Goal: Find specific page/section: Find specific page/section

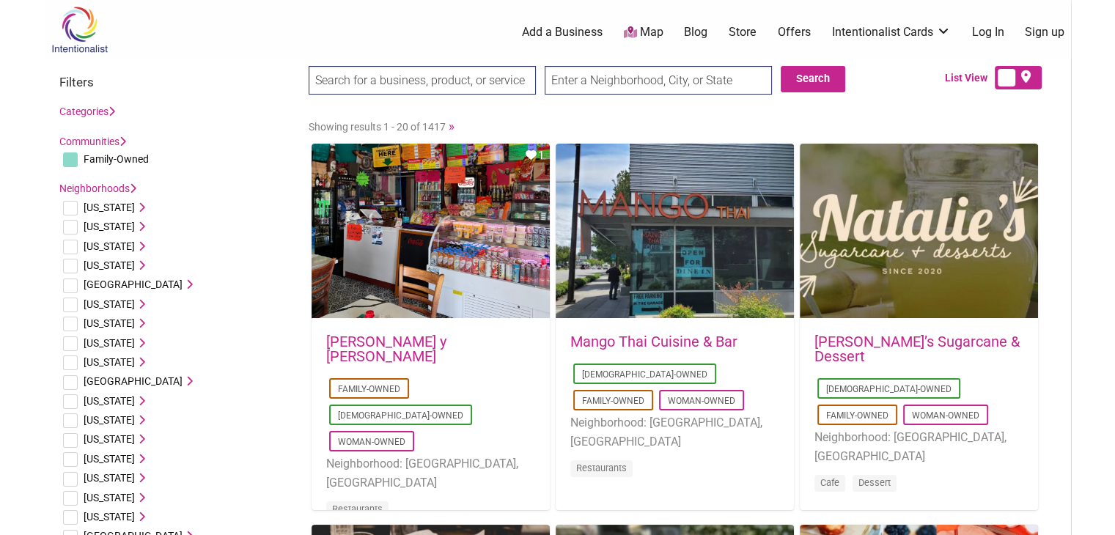
click at [580, 78] on input "text" at bounding box center [658, 80] width 227 height 29
type input "greensboro"
click at [807, 80] on button "Search" at bounding box center [813, 79] width 65 height 26
click at [635, 83] on input "[GEOGRAPHIC_DATA]" at bounding box center [658, 80] width 227 height 29
drag, startPoint x: 635, startPoint y: 83, endPoint x: 488, endPoint y: 79, distance: 146.6
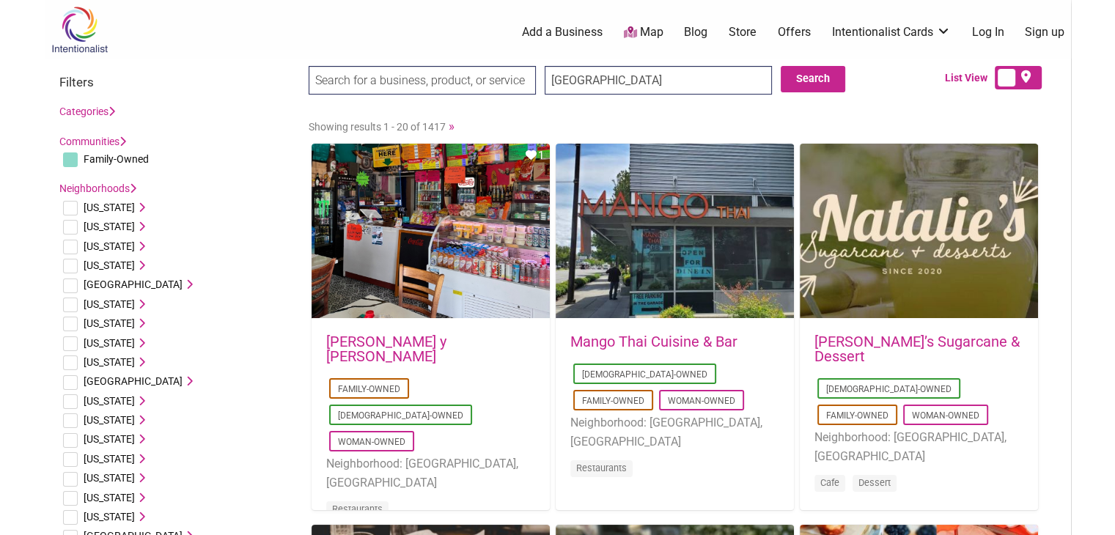
click at [488, 79] on div "greensboro Search Search" at bounding box center [592, 85] width 567 height 38
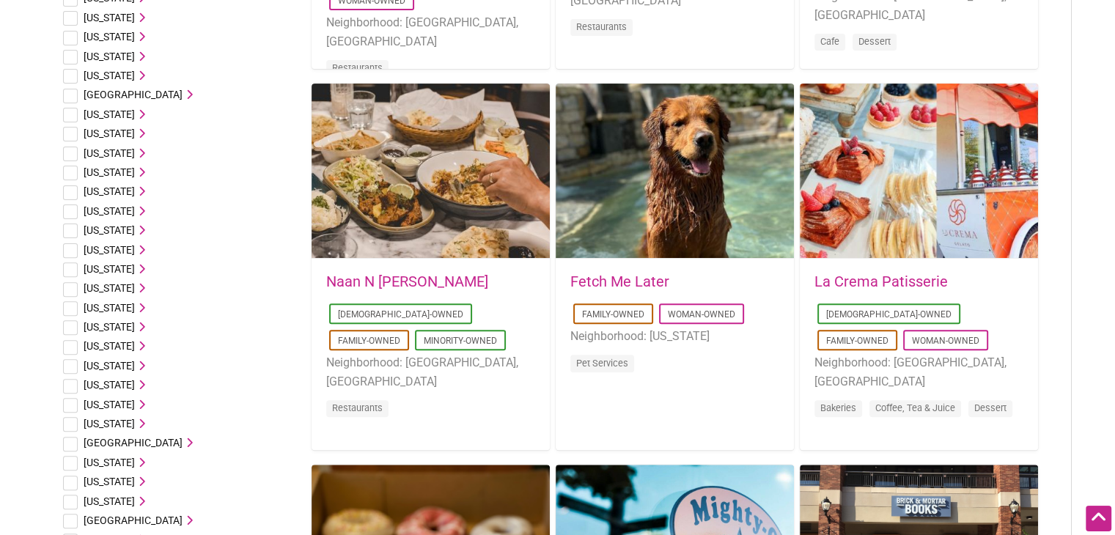
scroll to position [443, 0]
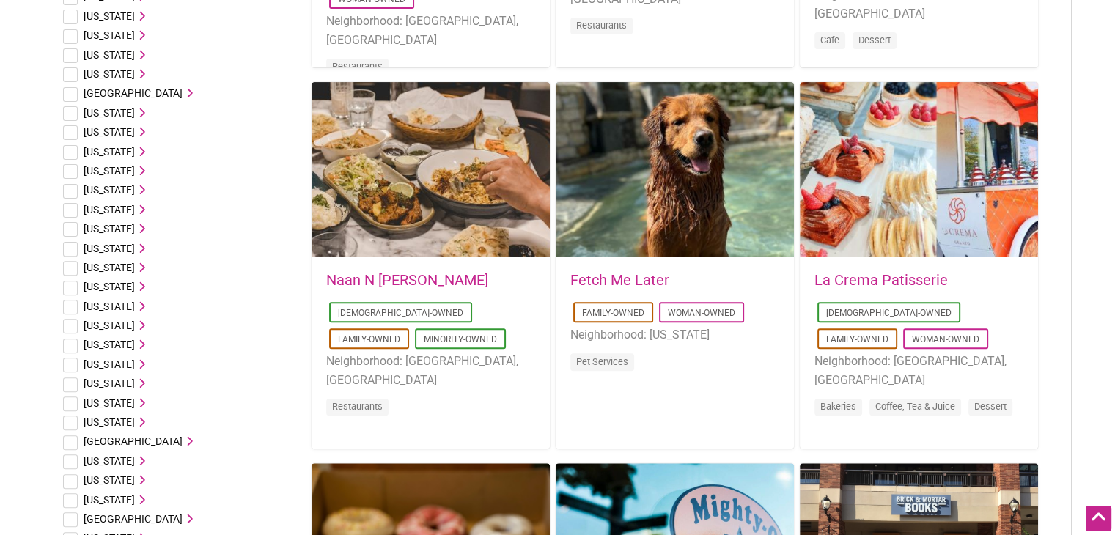
click at [77, 382] on li "North Carolina Ashville, NC Chapel Hill Charlotte Durham, NC Fayetteville, NC H…" at bounding box center [176, 383] width 235 height 19
click at [70, 382] on input "checkbox" at bounding box center [70, 384] width 15 height 15
checkbox input "true"
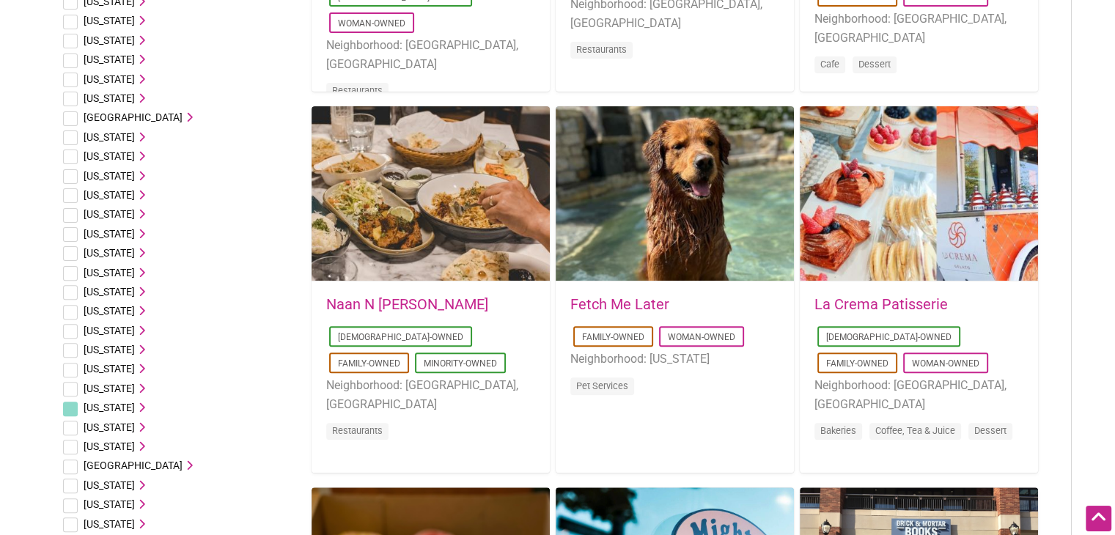
scroll to position [491, 0]
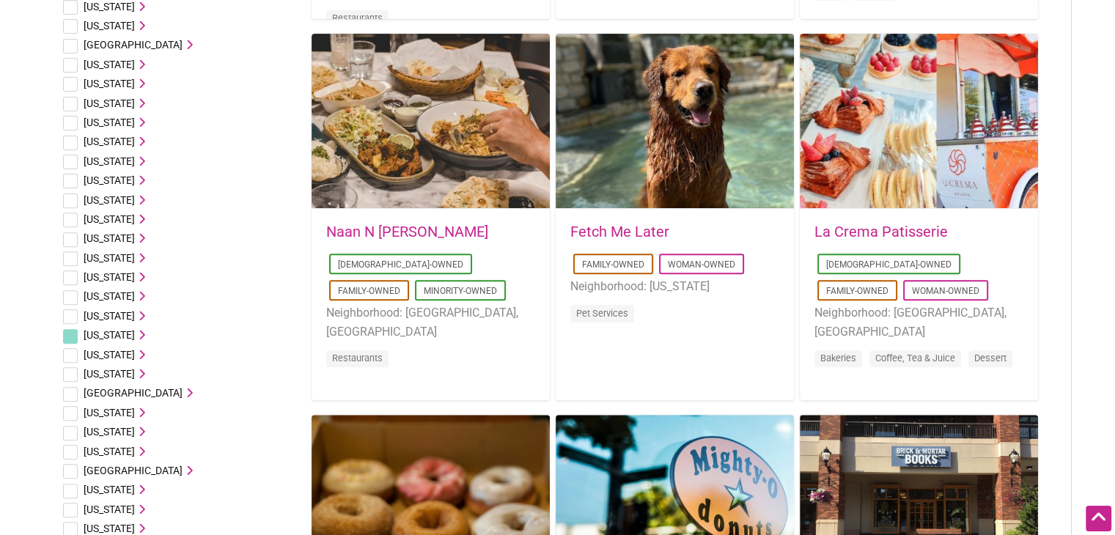
click at [107, 333] on span "[US_STATE]" at bounding box center [109, 335] width 51 height 12
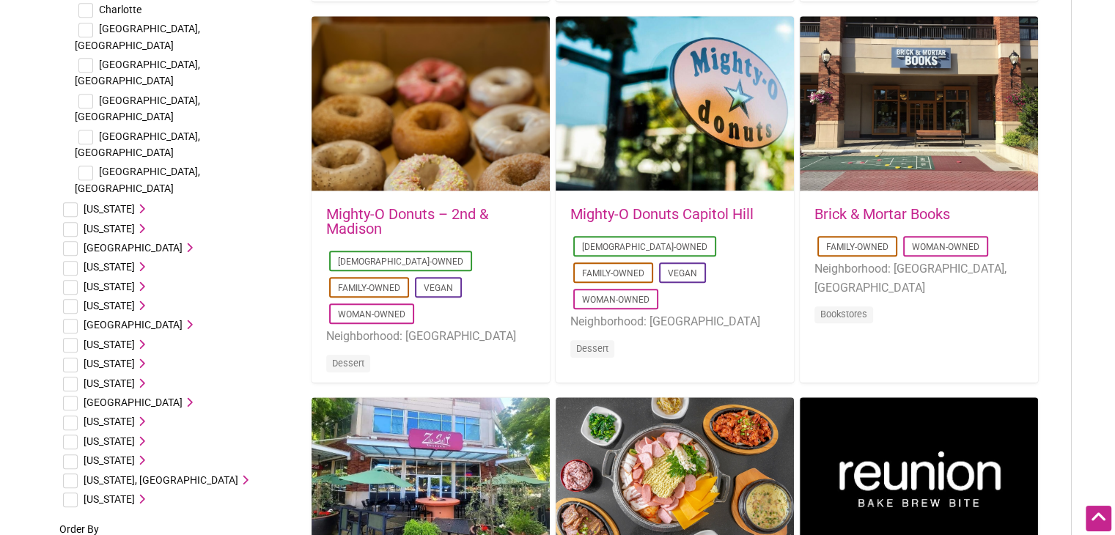
scroll to position [1017, 0]
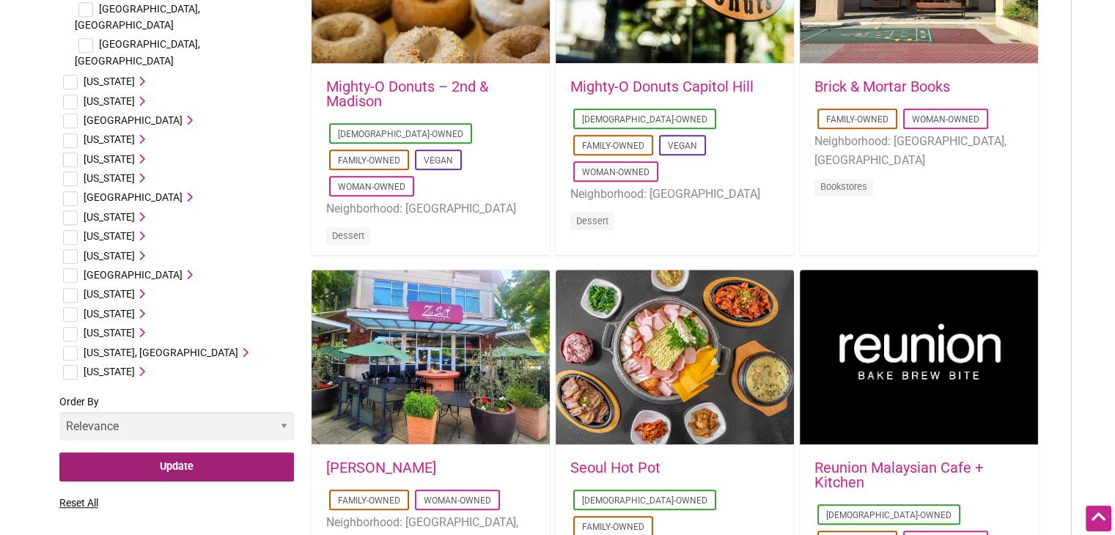
click at [172, 452] on input "Update" at bounding box center [176, 467] width 235 height 30
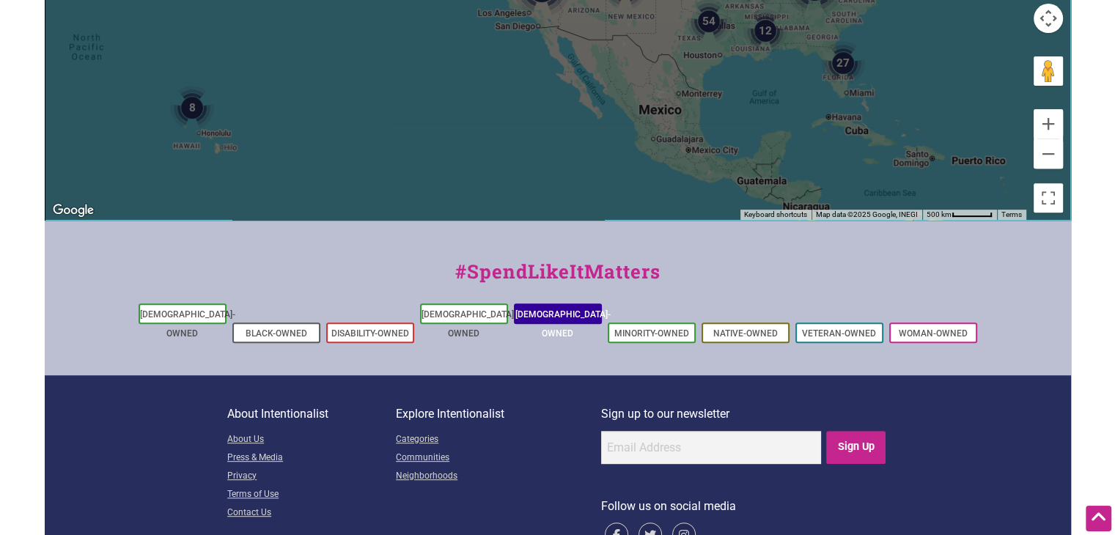
scroll to position [287, 0]
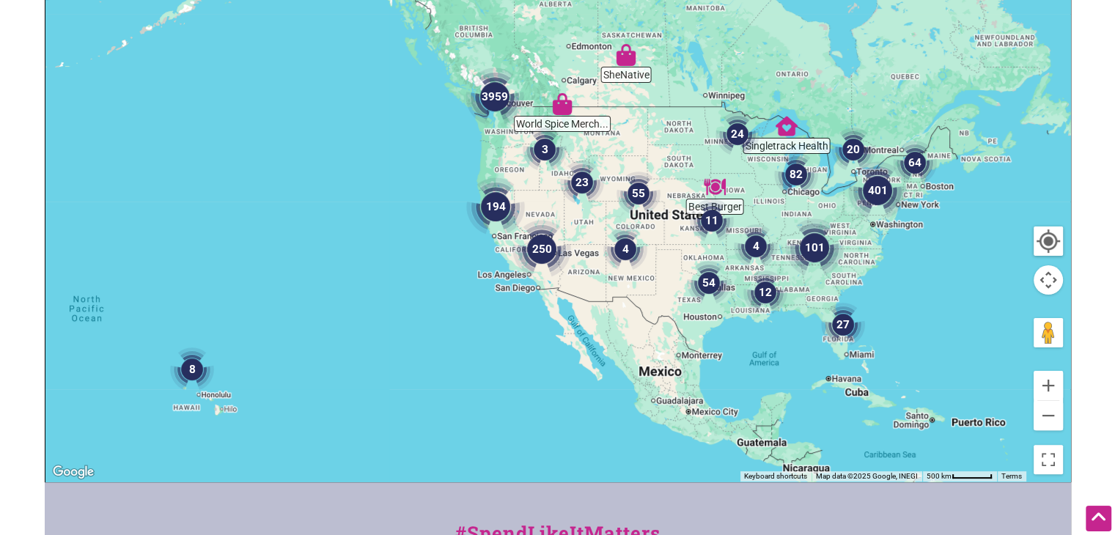
click at [844, 259] on div at bounding box center [557, 196] width 1025 height 570
click at [825, 251] on img "101" at bounding box center [814, 247] width 59 height 59
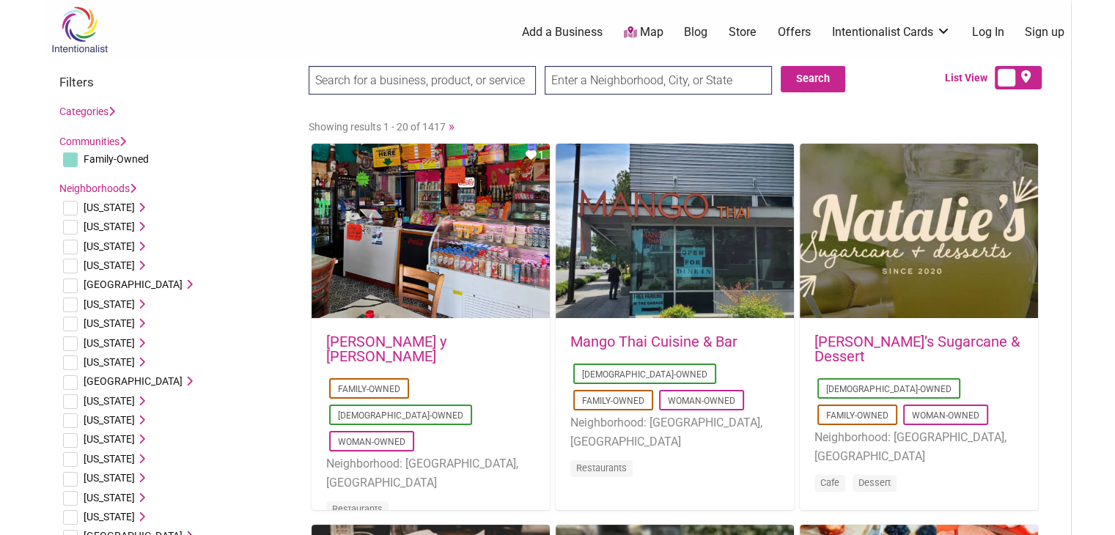
click at [585, 86] on input "text" at bounding box center [658, 80] width 227 height 29
type input "g"
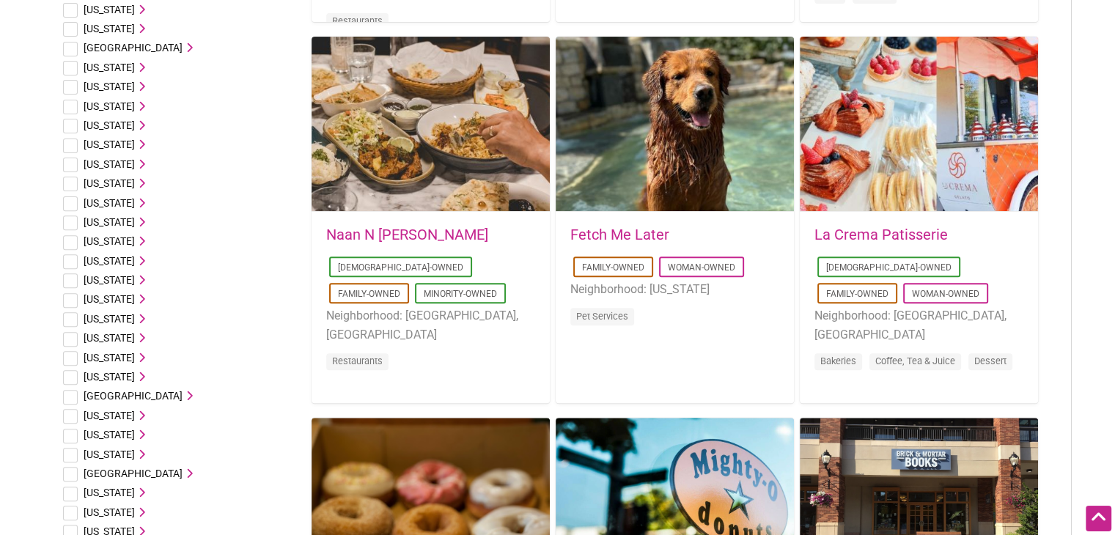
scroll to position [443, 0]
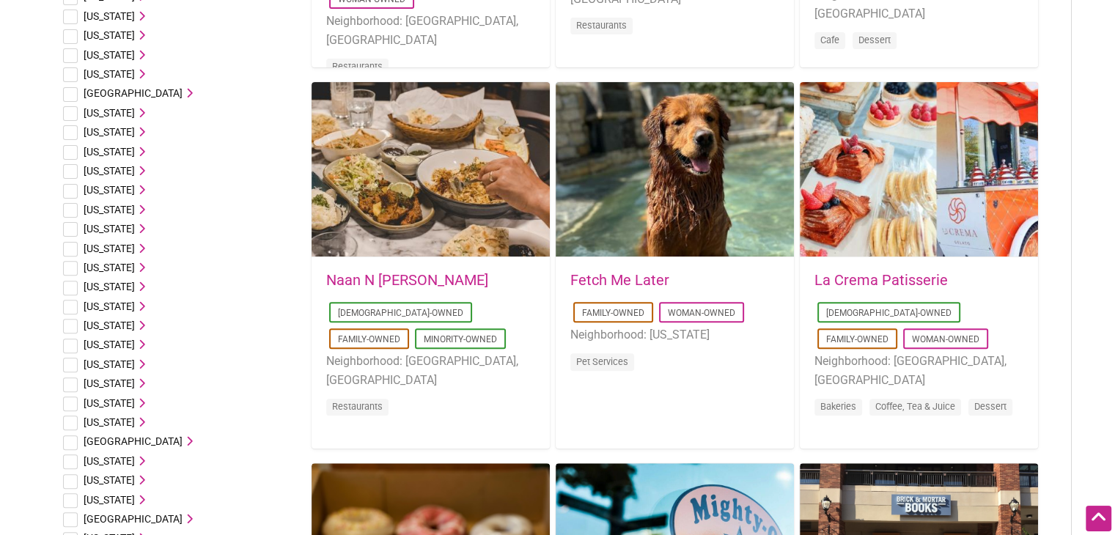
click at [135, 384] on span "[US_STATE]" at bounding box center [109, 383] width 51 height 12
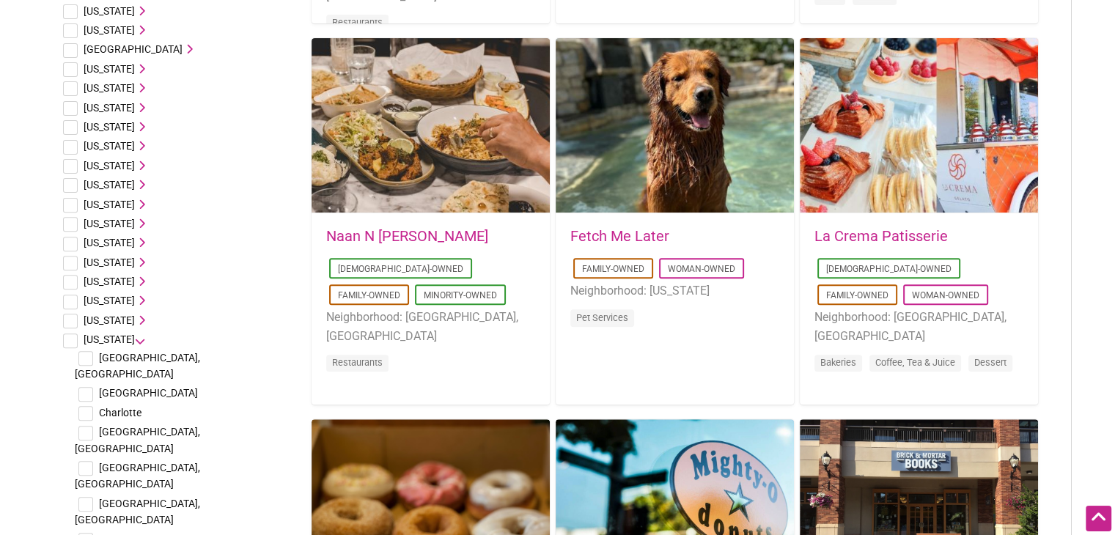
scroll to position [488, 0]
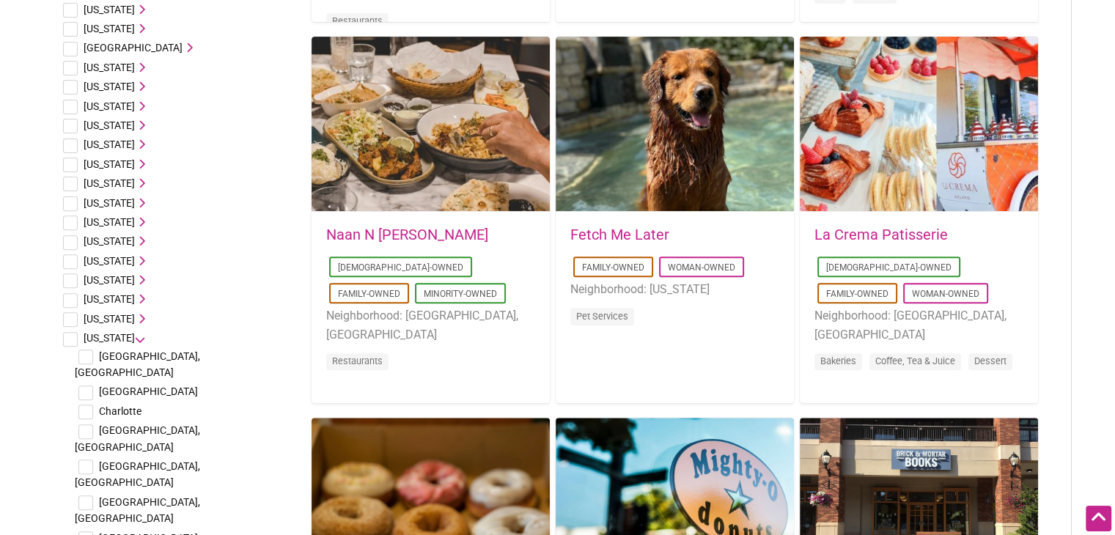
click at [135, 341] on span "[US_STATE]" at bounding box center [109, 338] width 51 height 12
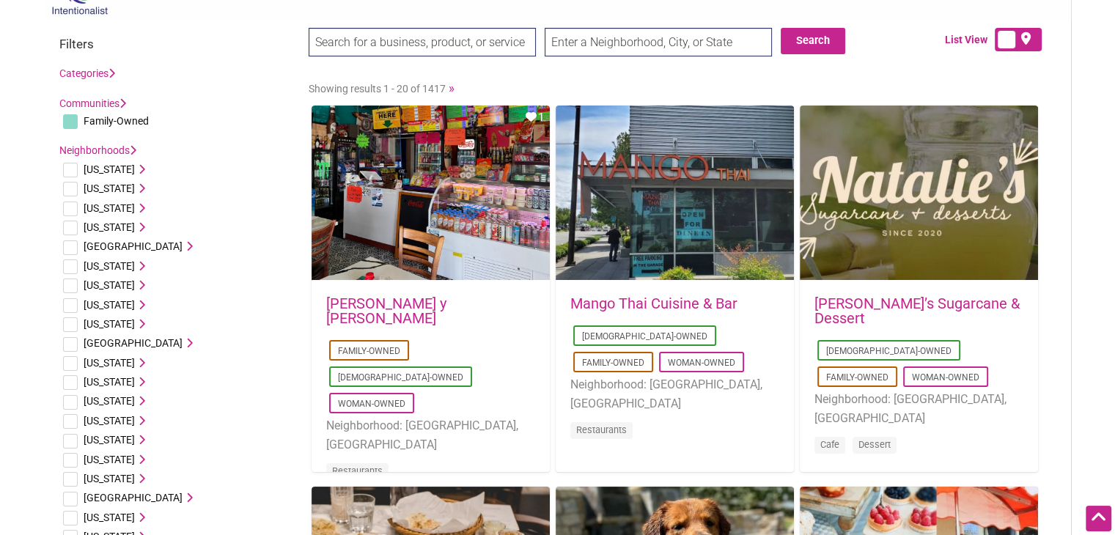
scroll to position [0, 0]
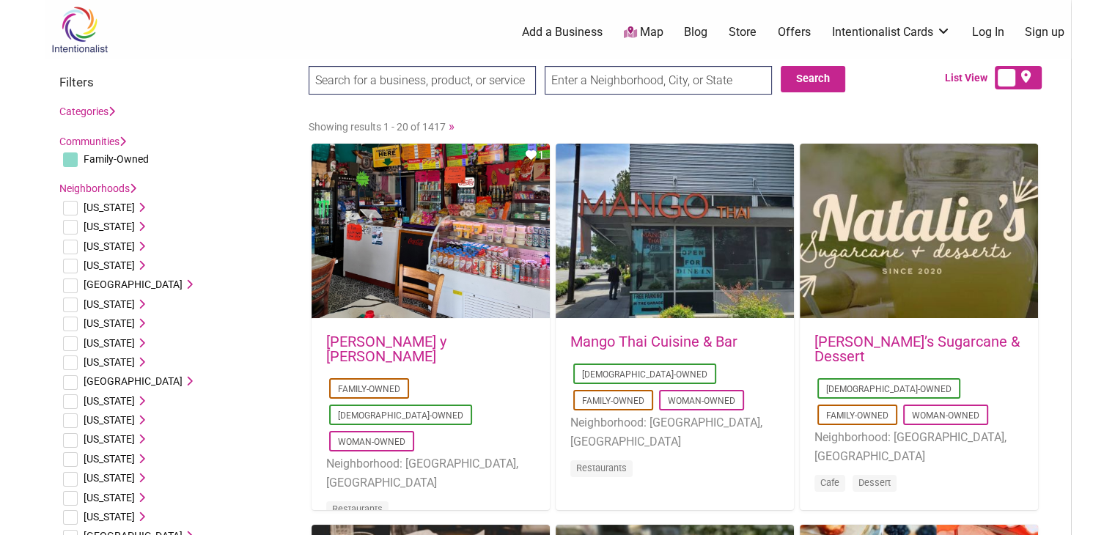
click at [132, 164] on span "Family-Owned" at bounding box center [116, 159] width 65 height 12
click at [581, 84] on input "text" at bounding box center [658, 80] width 227 height 29
type input "greensboro [GEOGRAPHIC_DATA]"
click at [309, 66] on input "Search" at bounding box center [337, 81] width 56 height 30
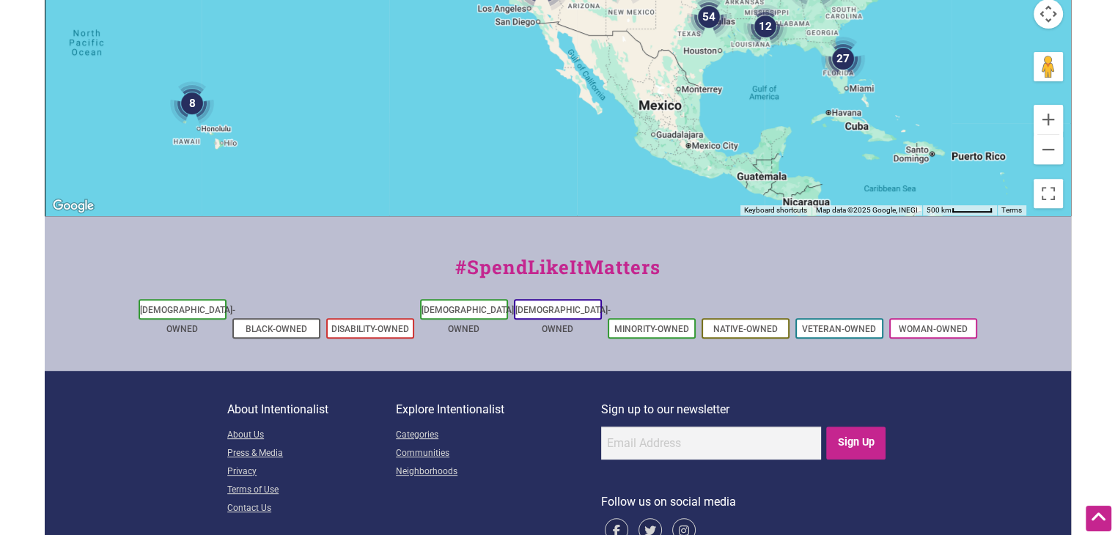
scroll to position [583, 0]
